Goal: Task Accomplishment & Management: Manage account settings

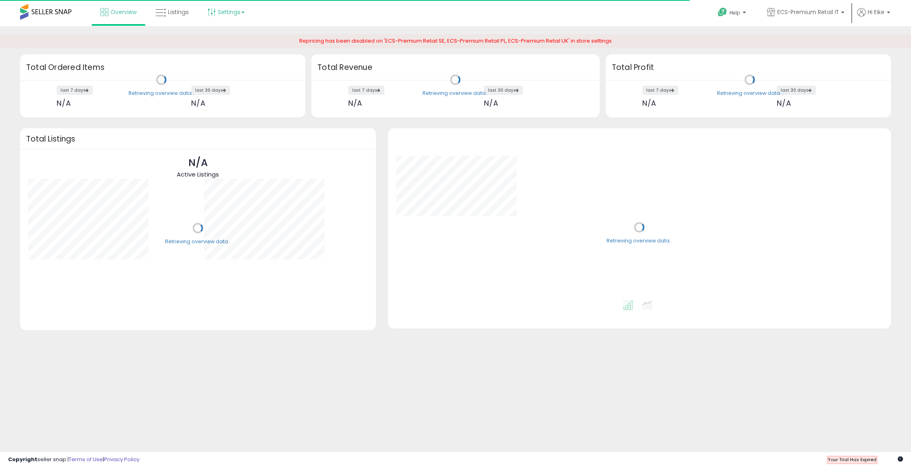
click at [233, 18] on link "Settings" at bounding box center [226, 12] width 49 height 24
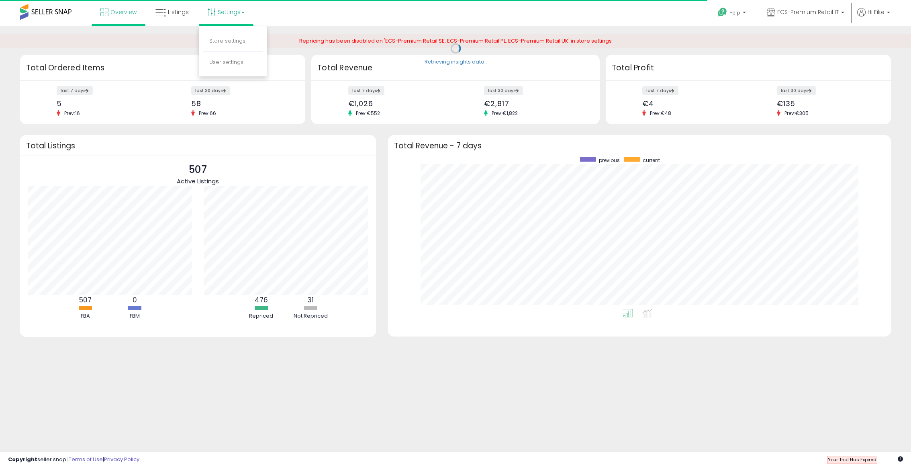
scroll to position [152, 487]
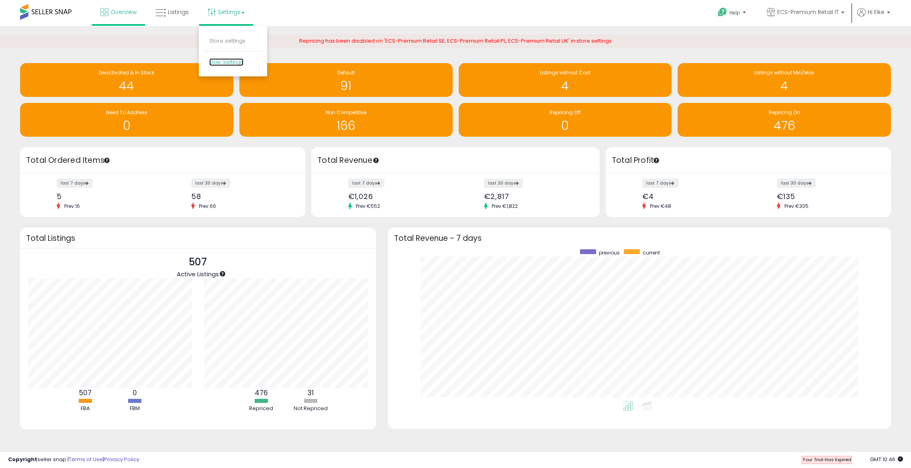
click at [221, 61] on link "User settings" at bounding box center [226, 62] width 34 height 8
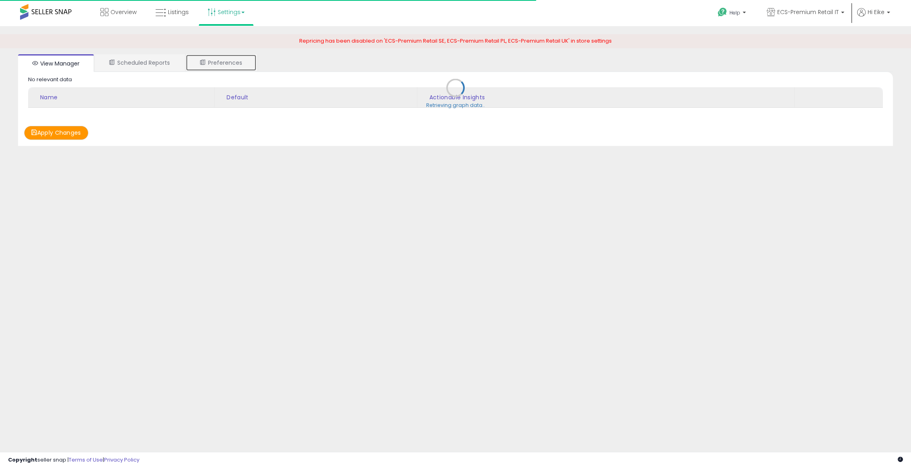
click at [223, 62] on link "Preferences" at bounding box center [221, 62] width 71 height 17
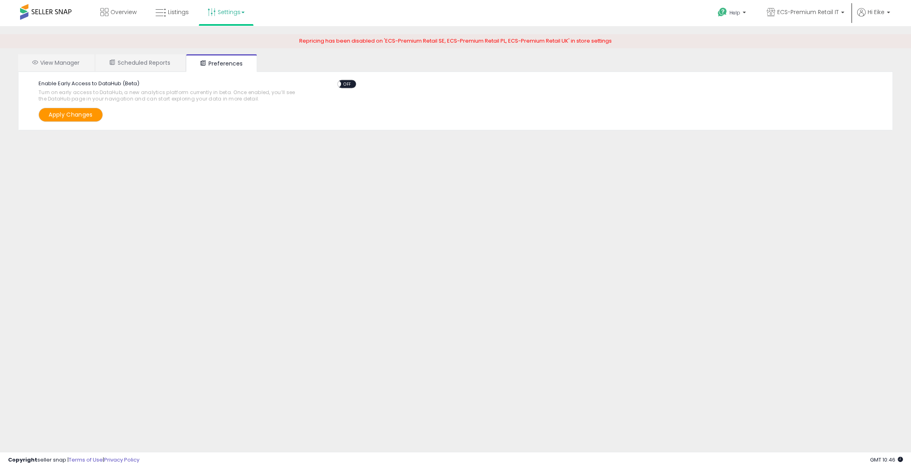
click at [345, 85] on span "OFF" at bounding box center [347, 83] width 13 height 7
click at [90, 117] on button "Apply Changes" at bounding box center [71, 115] width 64 height 14
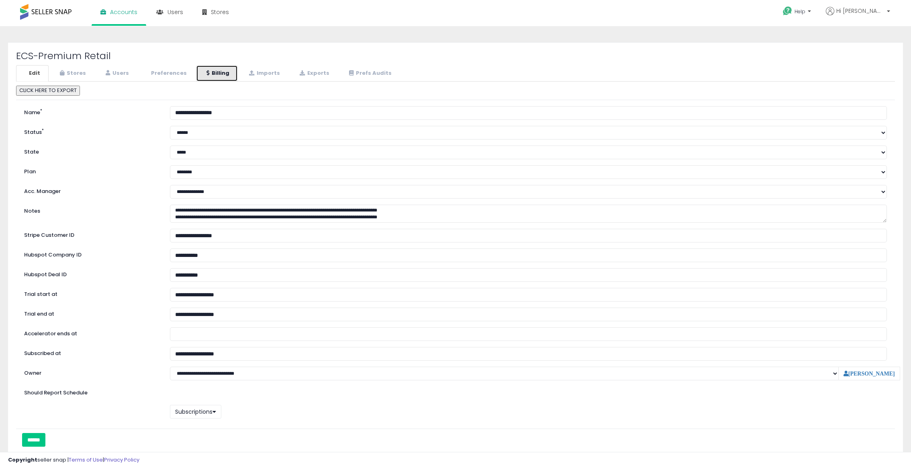
click at [221, 77] on link "Billing" at bounding box center [217, 73] width 42 height 16
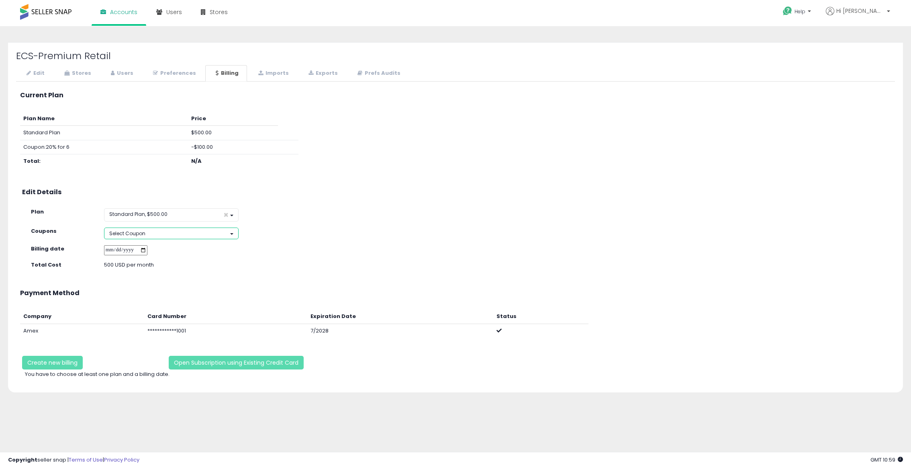
click at [211, 233] on button "Select Coupon" at bounding box center [171, 233] width 135 height 12
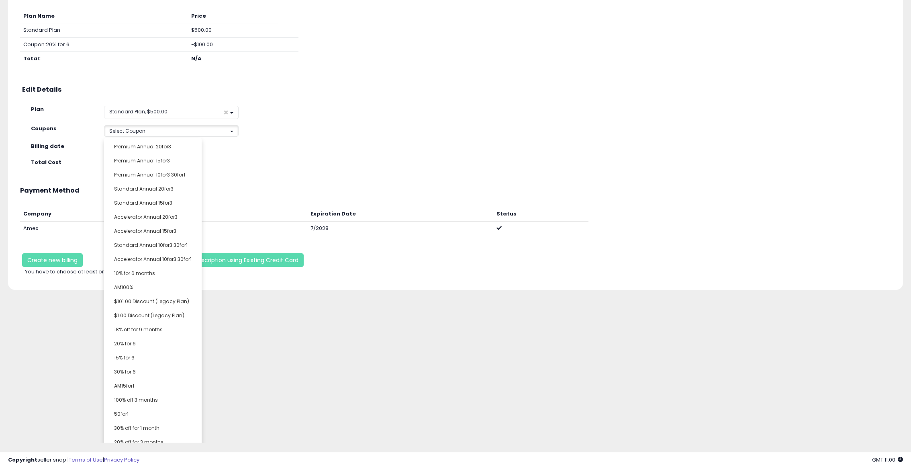
scroll to position [105, 0]
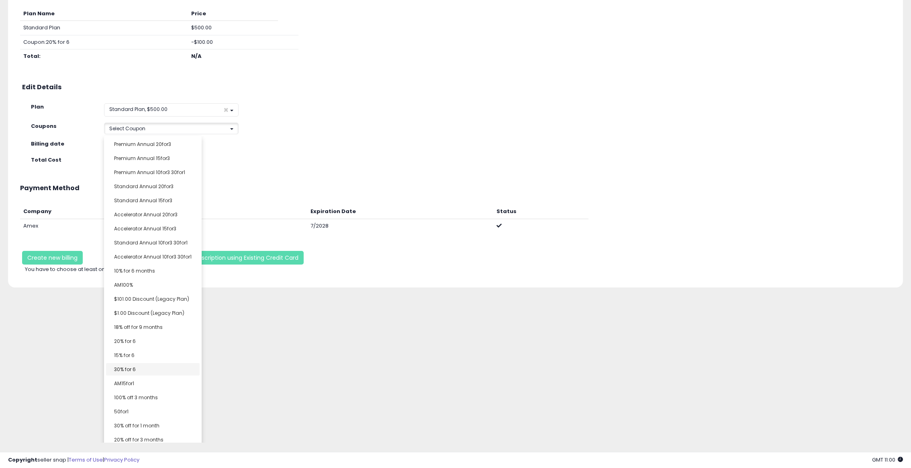
click at [133, 273] on div "**********" at bounding box center [455, 127] width 879 height 293
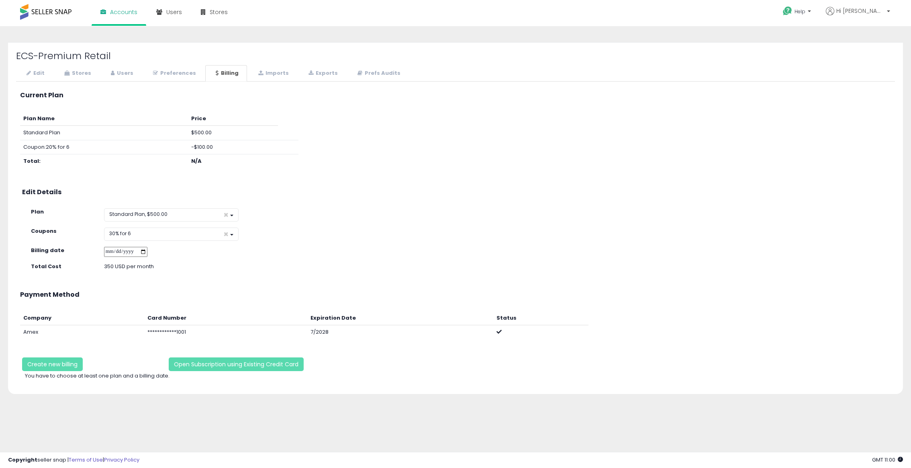
click at [147, 250] on input "date" at bounding box center [125, 252] width 43 height 10
type input "**********"
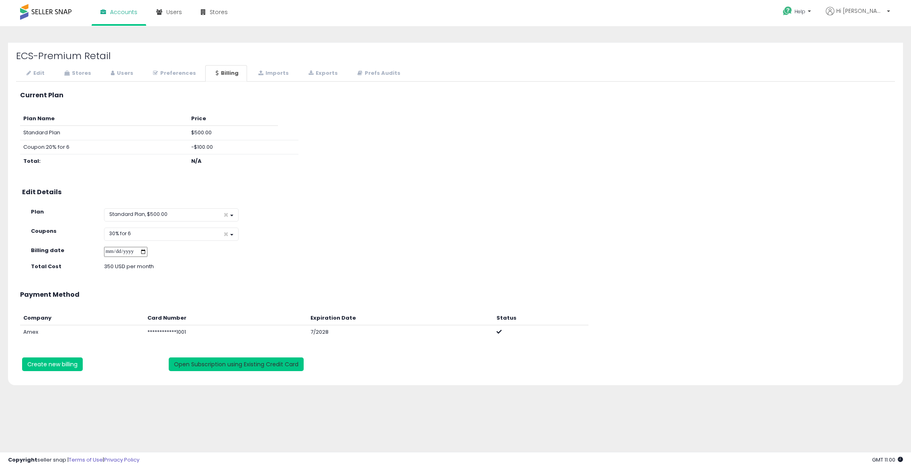
click at [192, 362] on button "Open Subscription using Existing Credit Card" at bounding box center [236, 364] width 135 height 14
